Goal: Use online tool/utility

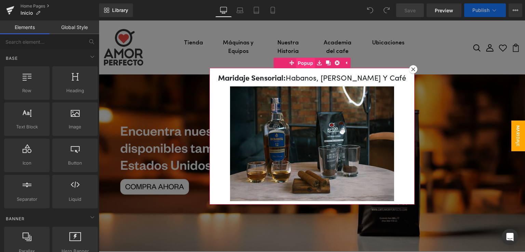
click at [303, 61] on span "Popup" at bounding box center [305, 63] width 19 height 10
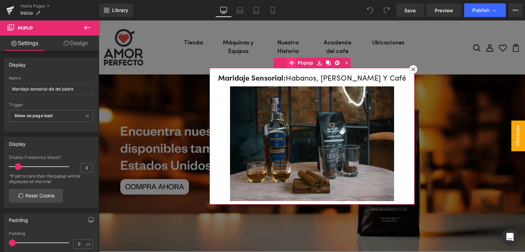
click at [289, 61] on icon at bounding box center [291, 62] width 5 height 5
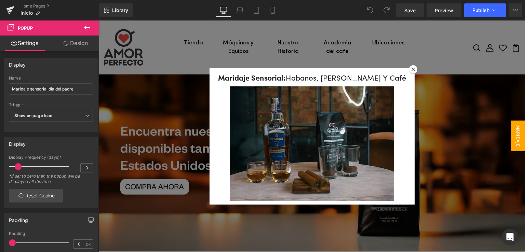
click at [85, 26] on icon at bounding box center [87, 28] width 8 height 8
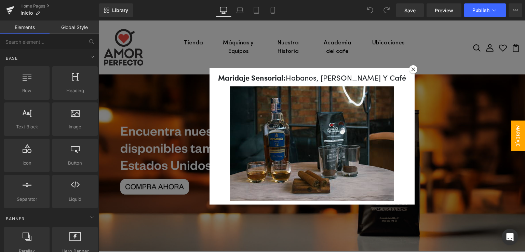
click at [78, 31] on link "Global Style" at bounding box center [75, 27] width 50 height 14
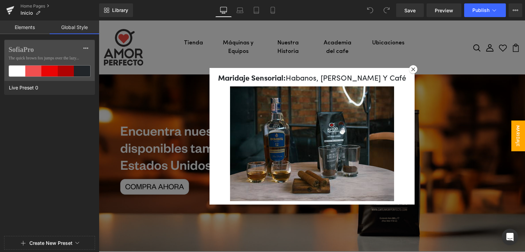
click at [23, 30] on link "Elements" at bounding box center [25, 27] width 50 height 14
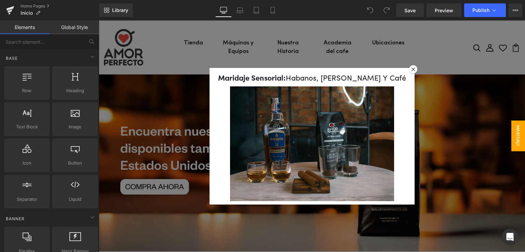
click at [74, 31] on link "Global Style" at bounding box center [75, 27] width 50 height 14
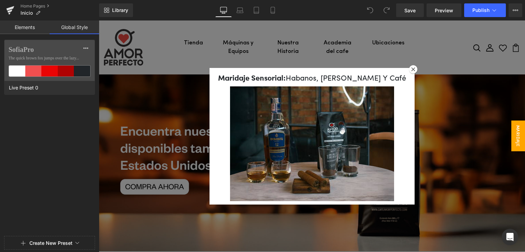
click at [28, 26] on link "Elements" at bounding box center [25, 27] width 50 height 14
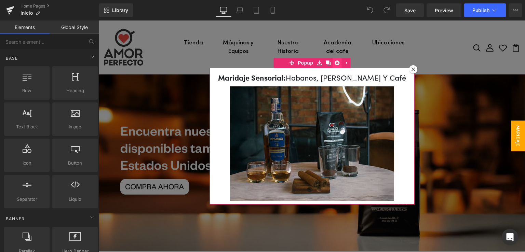
click at [334, 61] on icon at bounding box center [336, 62] width 5 height 5
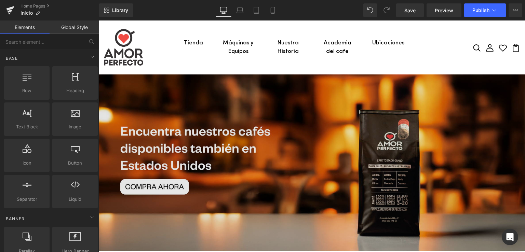
click at [435, 110] on img at bounding box center [312, 162] width 426 height 177
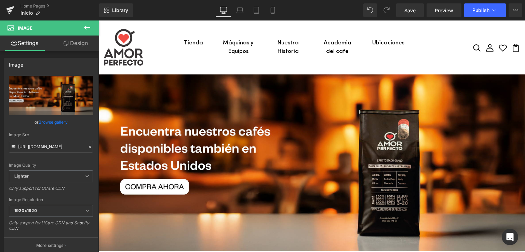
click at [86, 30] on icon at bounding box center [87, 28] width 8 height 8
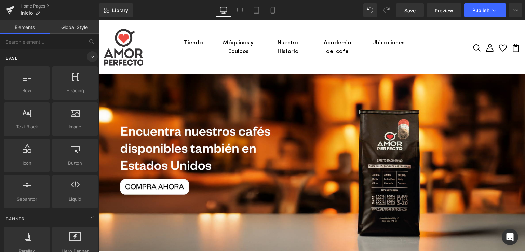
click at [92, 56] on icon at bounding box center [92, 57] width 8 height 8
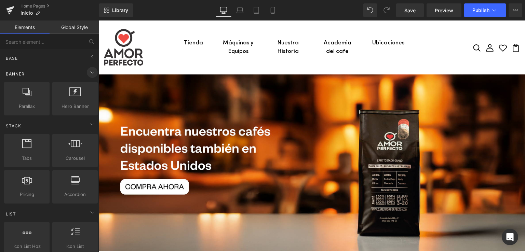
click at [93, 70] on icon at bounding box center [92, 72] width 8 height 8
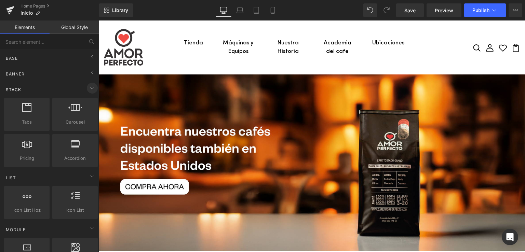
click at [89, 88] on icon at bounding box center [92, 88] width 8 height 8
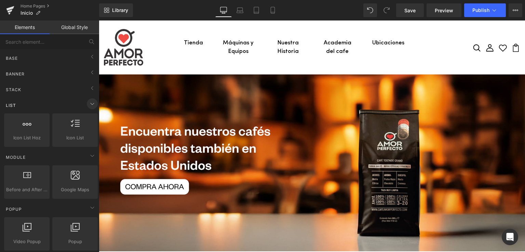
click at [89, 103] on icon at bounding box center [92, 104] width 8 height 8
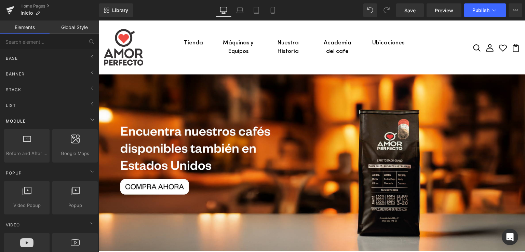
click at [87, 125] on div "Module" at bounding box center [51, 121] width 96 height 14
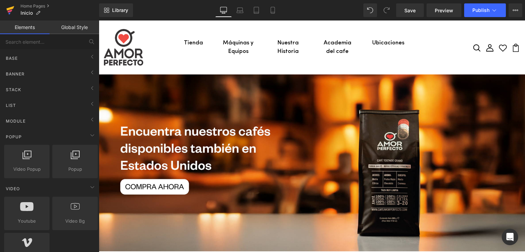
click at [5, 14] on link at bounding box center [10, 10] width 20 height 20
